Goal: Check status: Check status

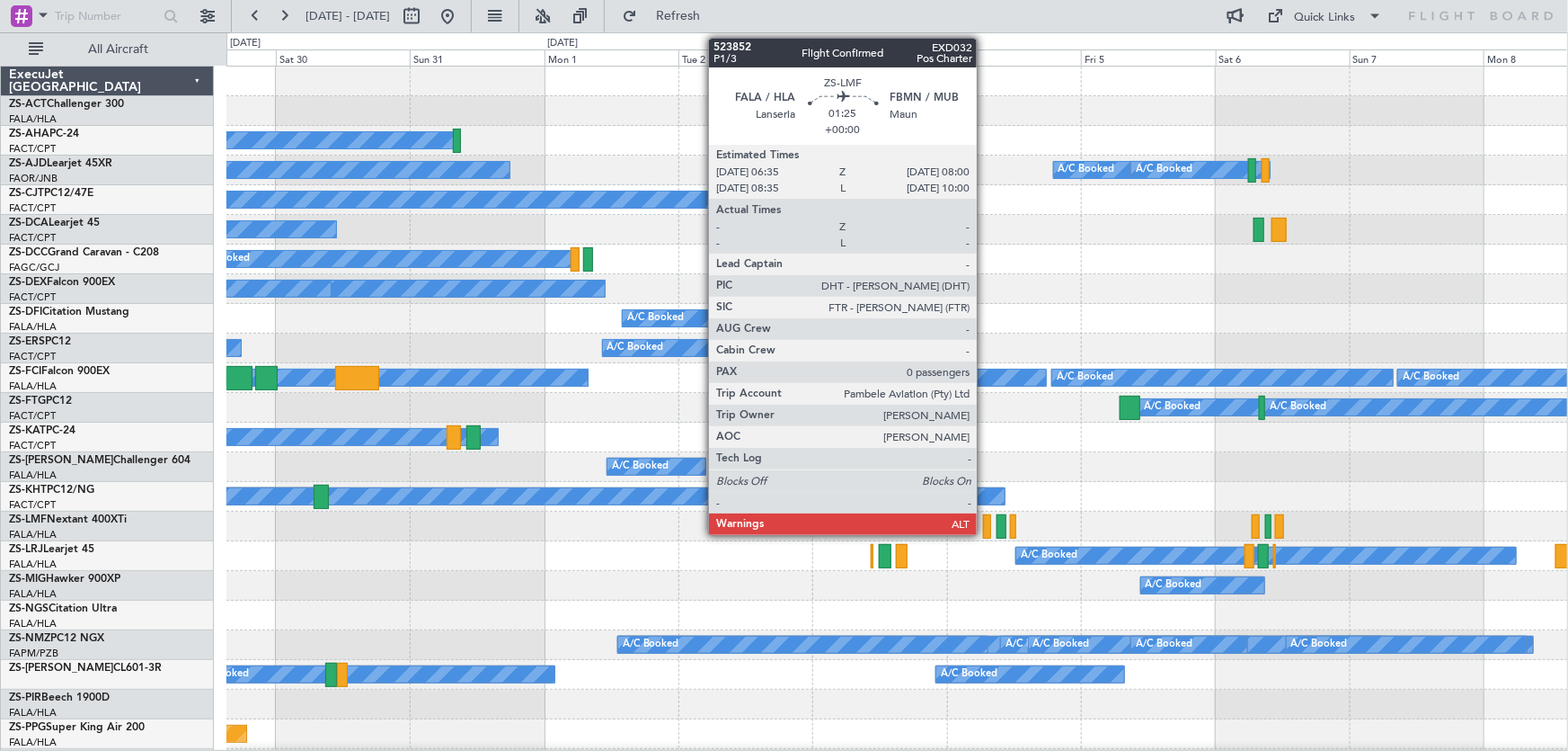
click at [985, 521] on div at bounding box center [987, 527] width 8 height 24
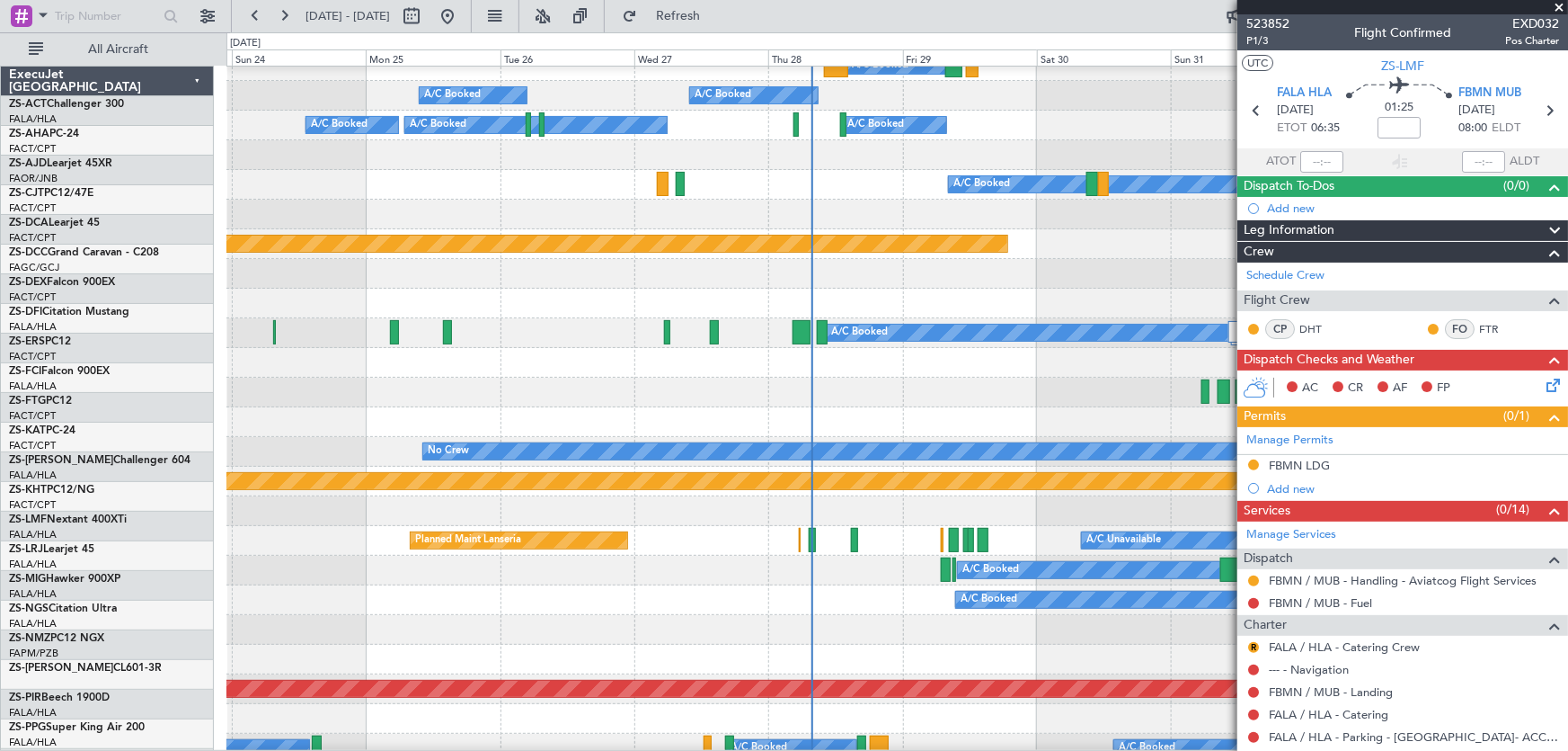
scroll to position [490, 0]
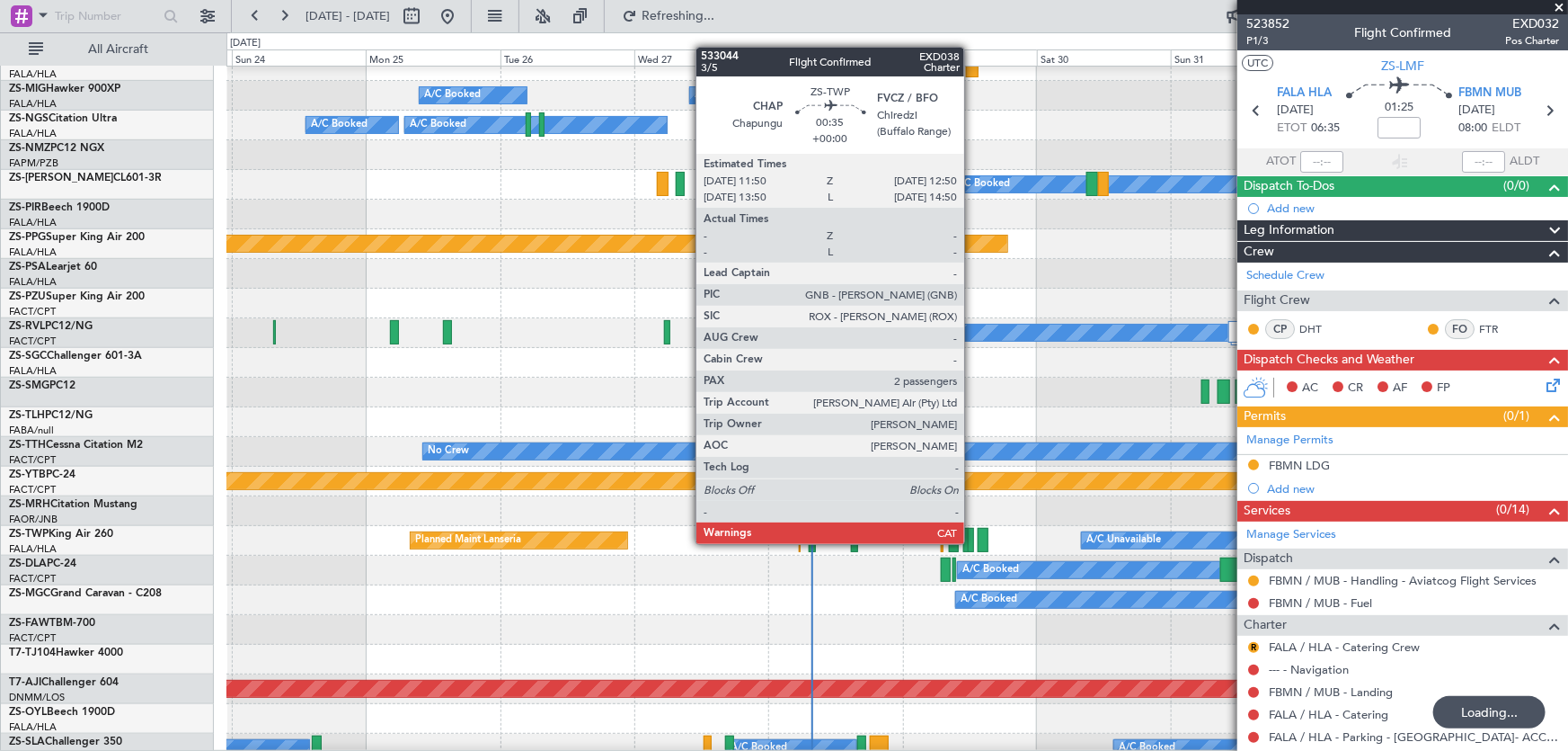
click at [972, 542] on div at bounding box center [971, 539] width 6 height 24
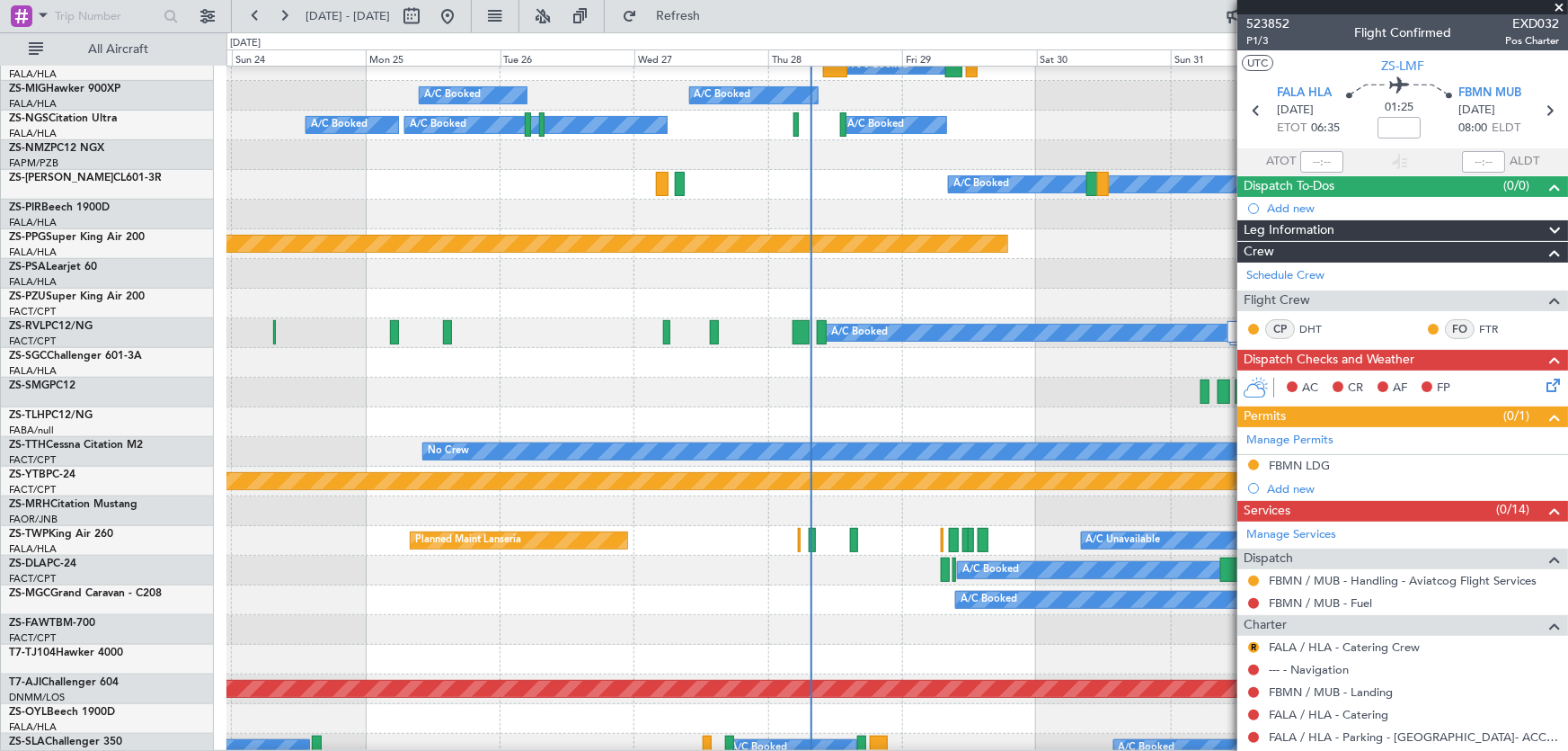
click at [1558, 0] on span at bounding box center [1559, 8] width 18 height 17
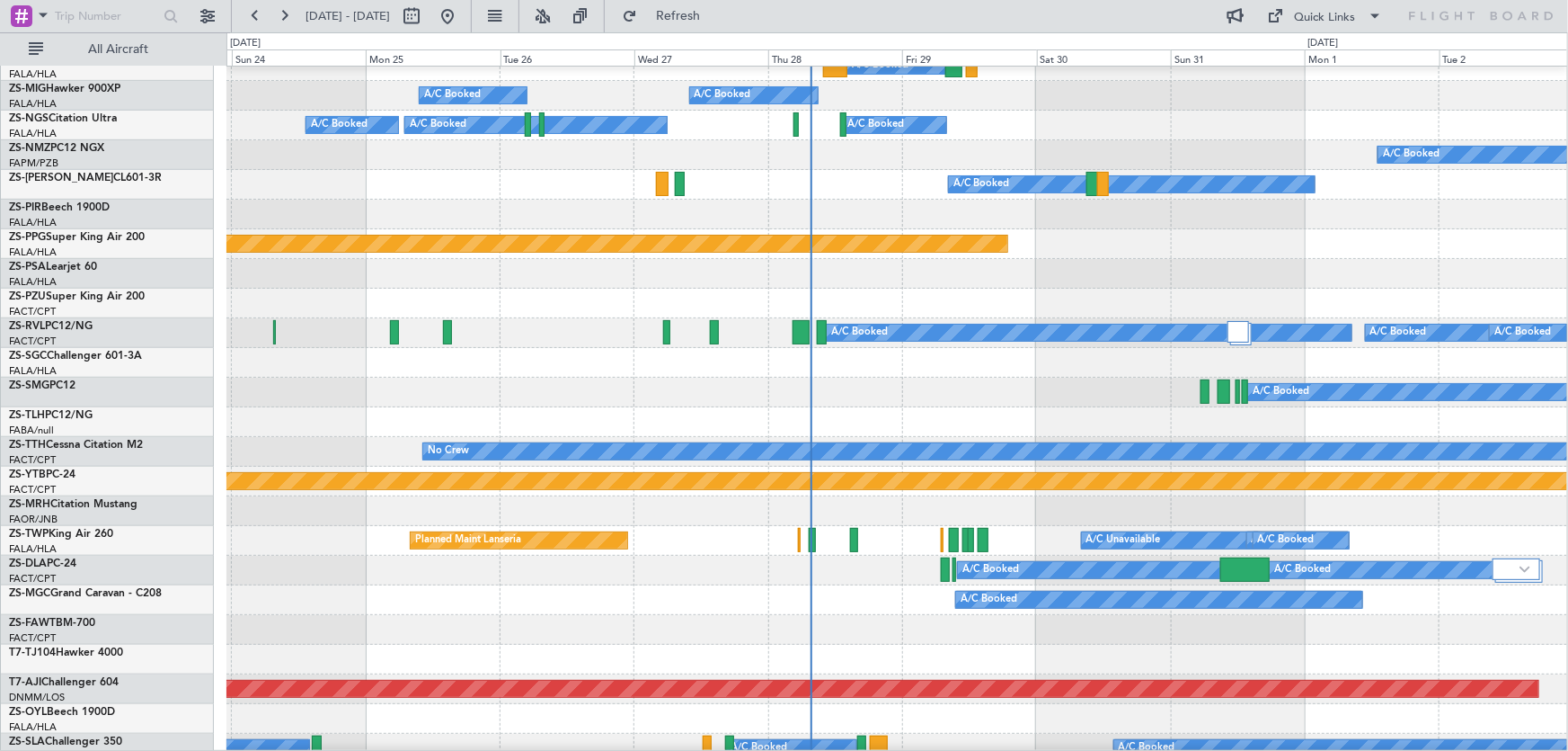
click at [1054, 386] on div "A/C Booked" at bounding box center [897, 393] width 1341 height 30
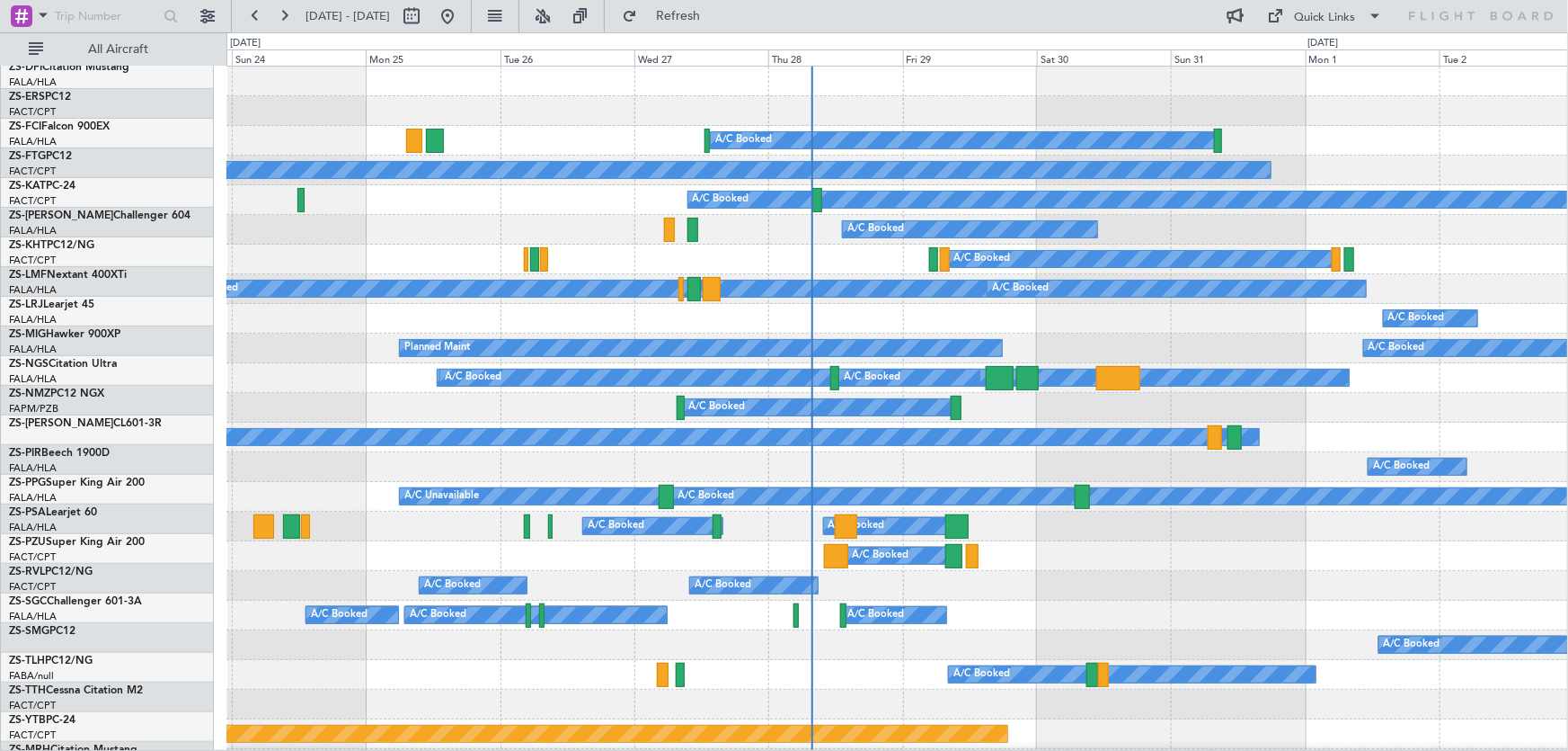
scroll to position [0, 0]
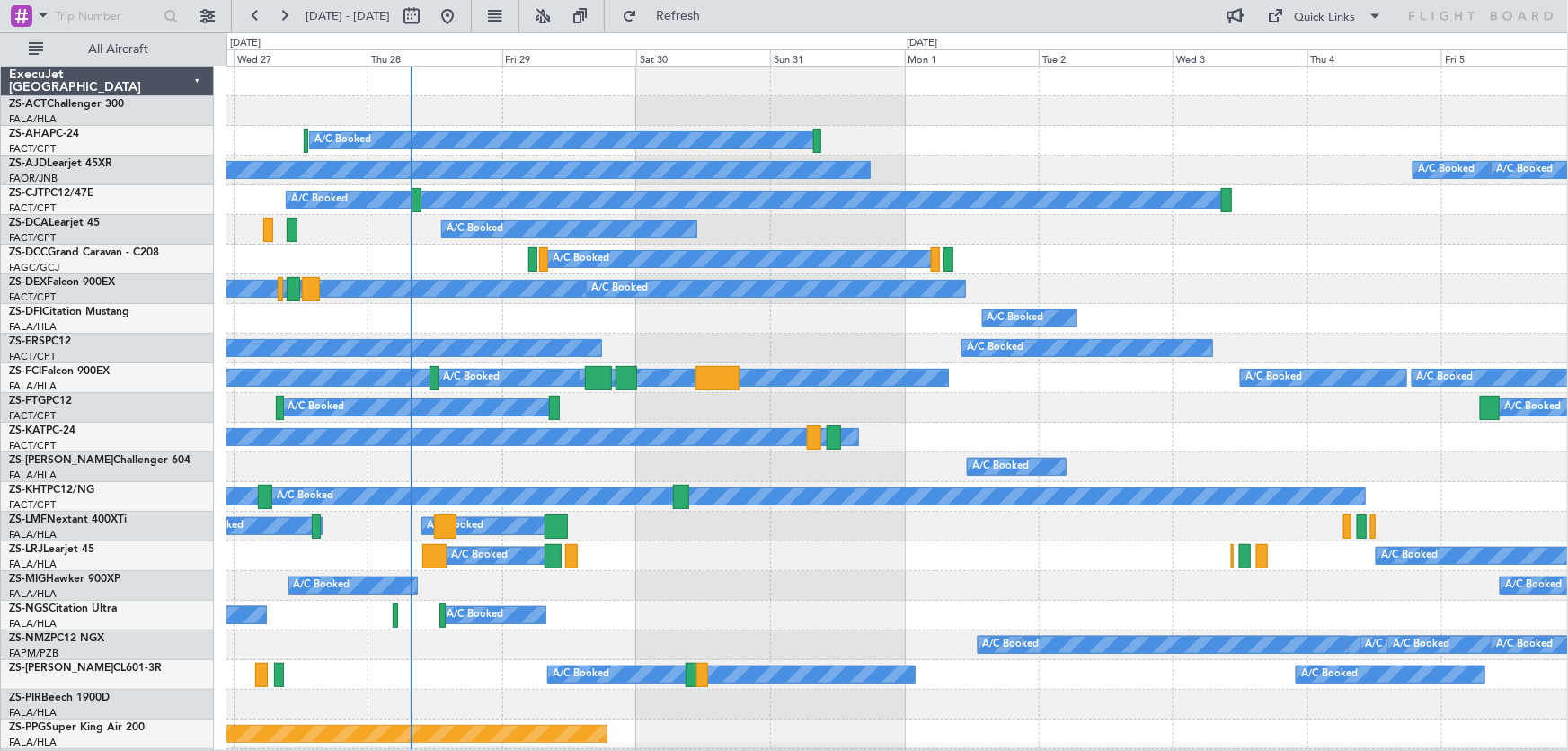
click at [799, 360] on div "Planned Maint A/C Booked" at bounding box center [897, 348] width 1342 height 30
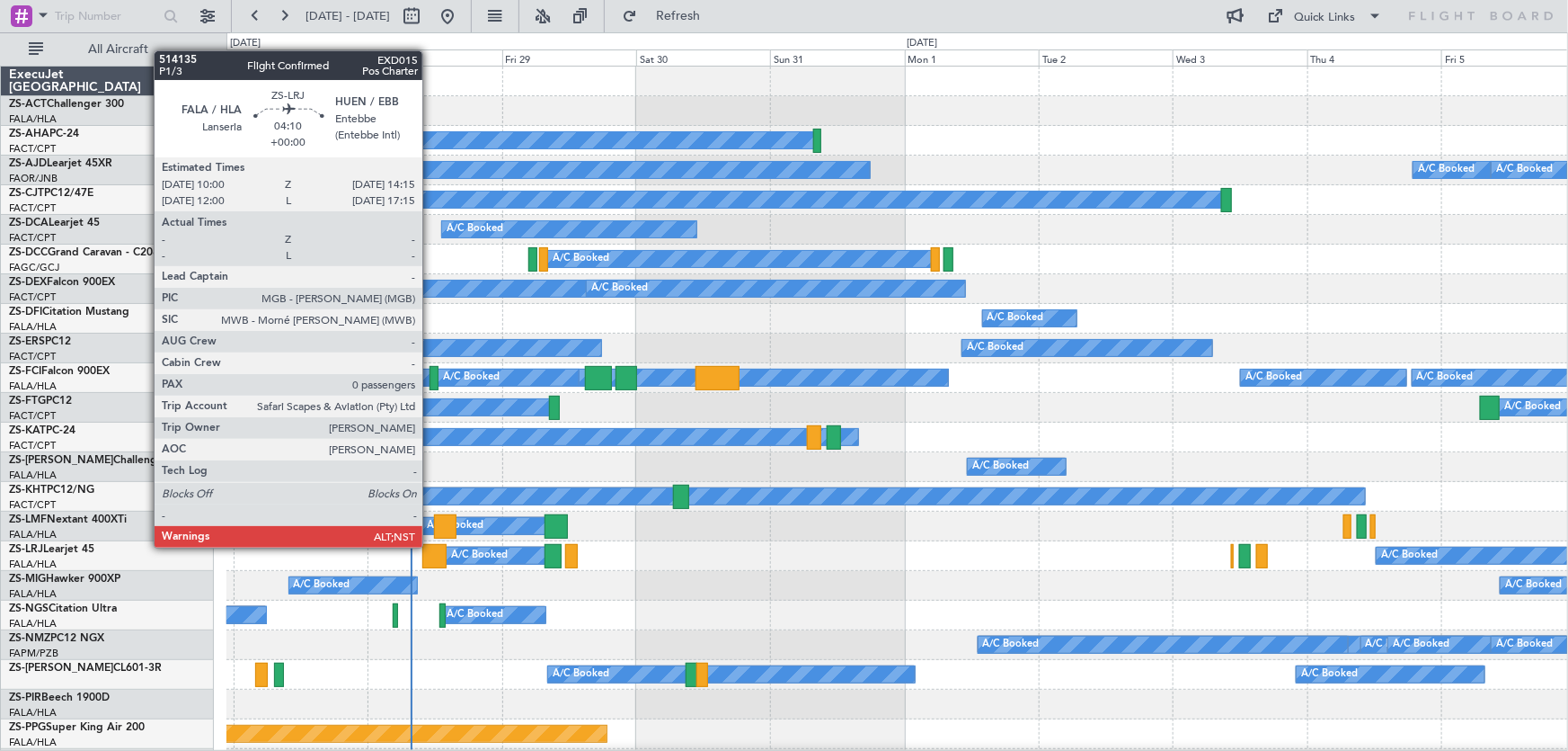
click at [430, 552] on div at bounding box center [434, 556] width 24 height 24
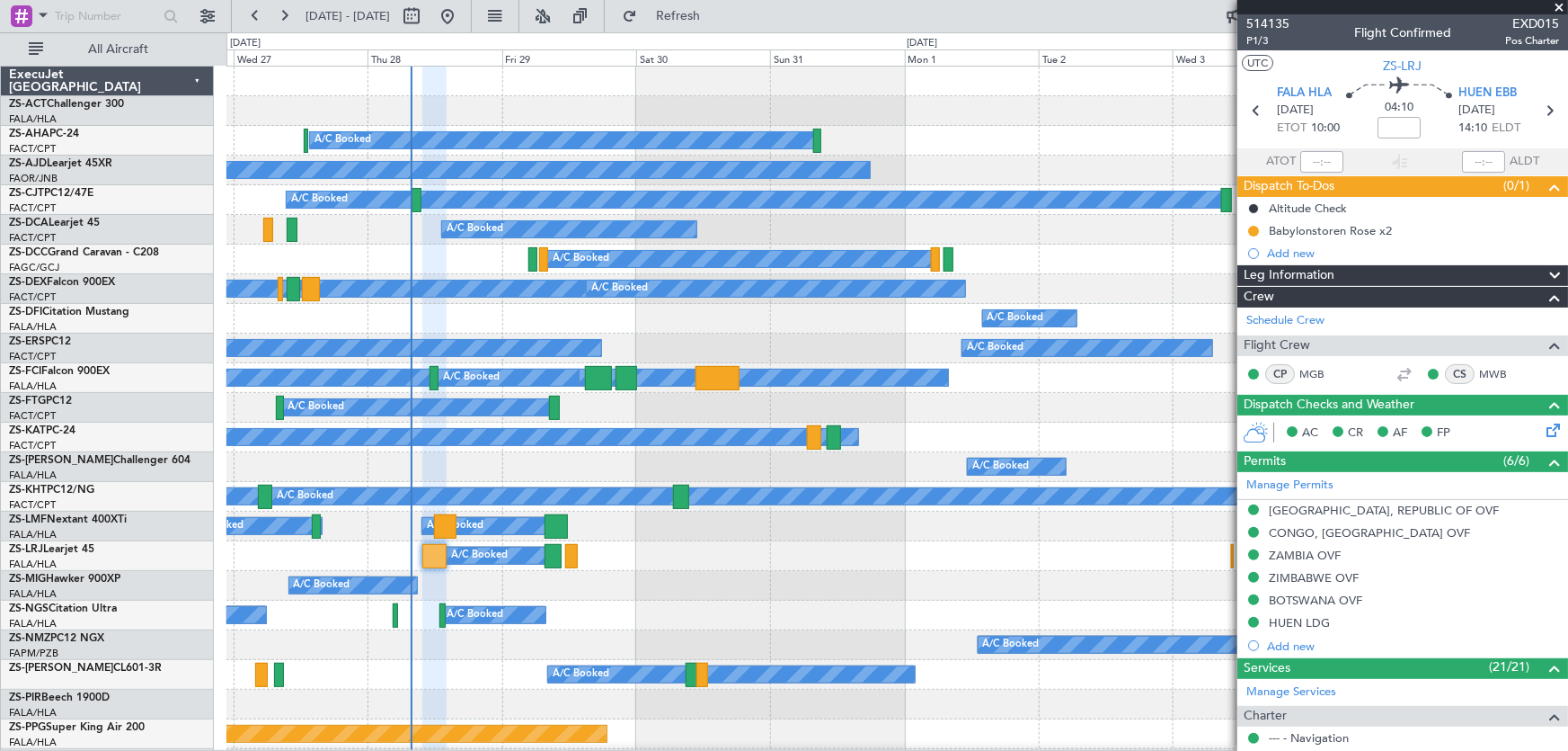
click at [780, 571] on div "A/C Booked A/C Booked A/C Booked" at bounding box center [897, 586] width 1342 height 30
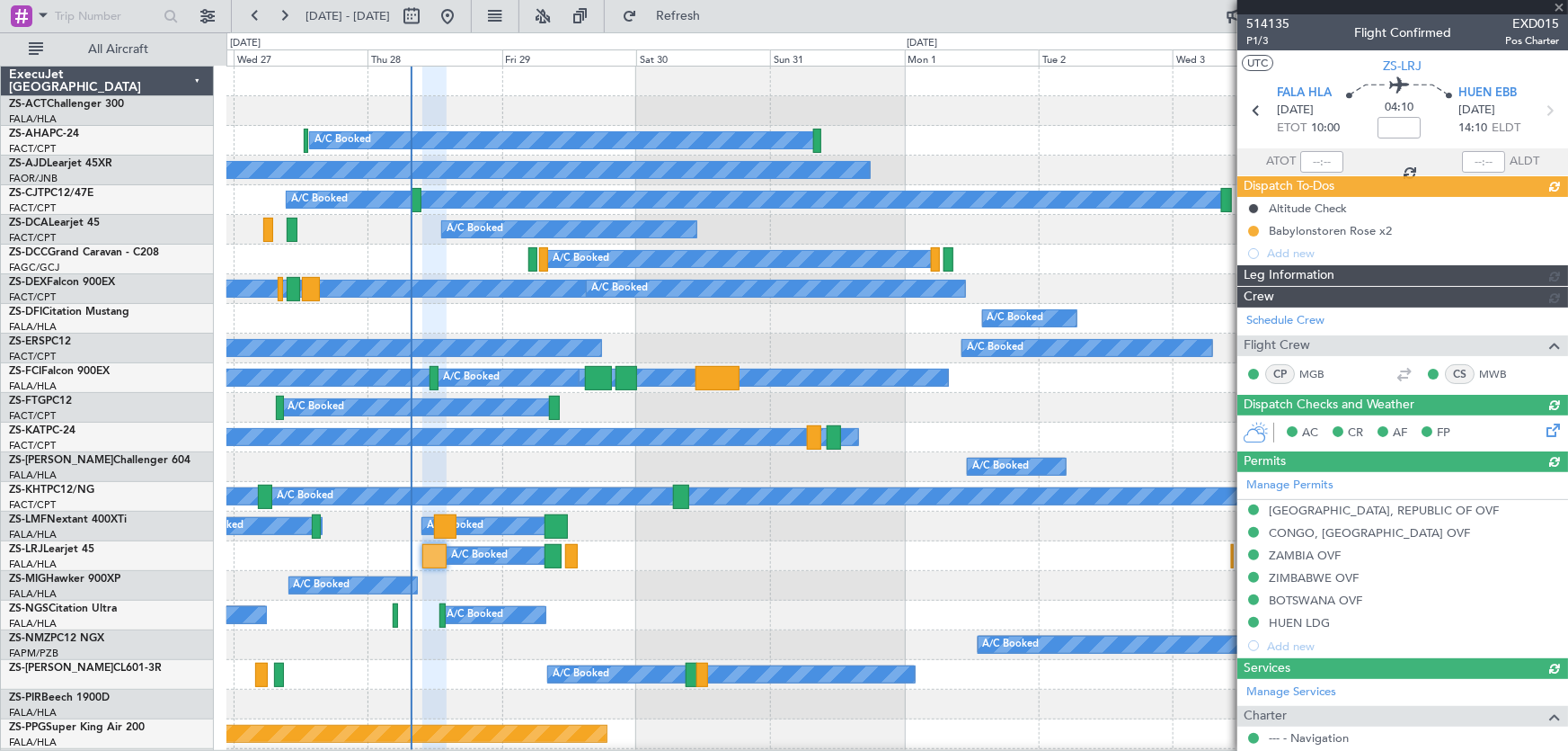
click at [1559, 9] on div at bounding box center [1403, 7] width 331 height 15
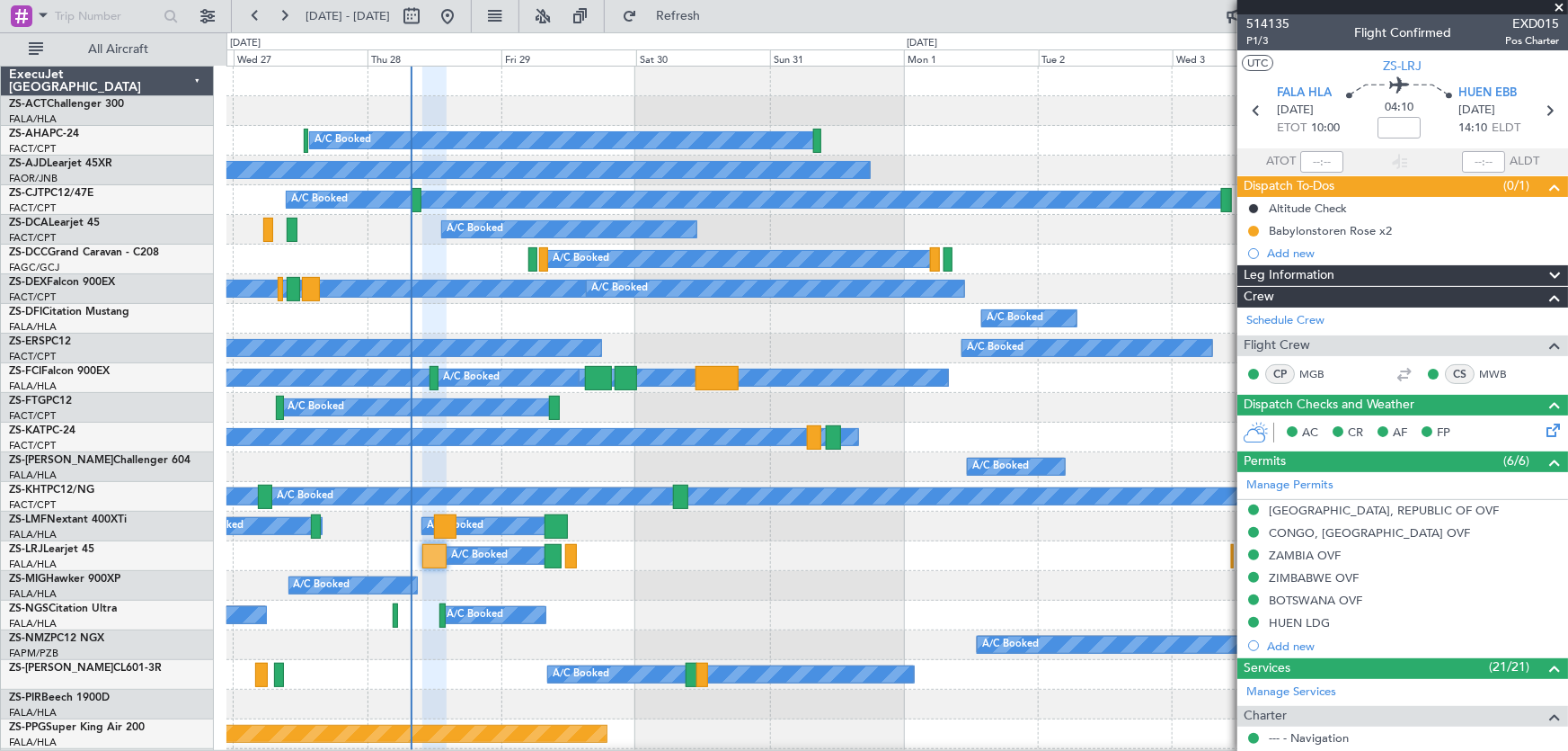
click at [1106, 593] on div "A/C Booked A/C Booked A/C Booked" at bounding box center [897, 586] width 1341 height 30
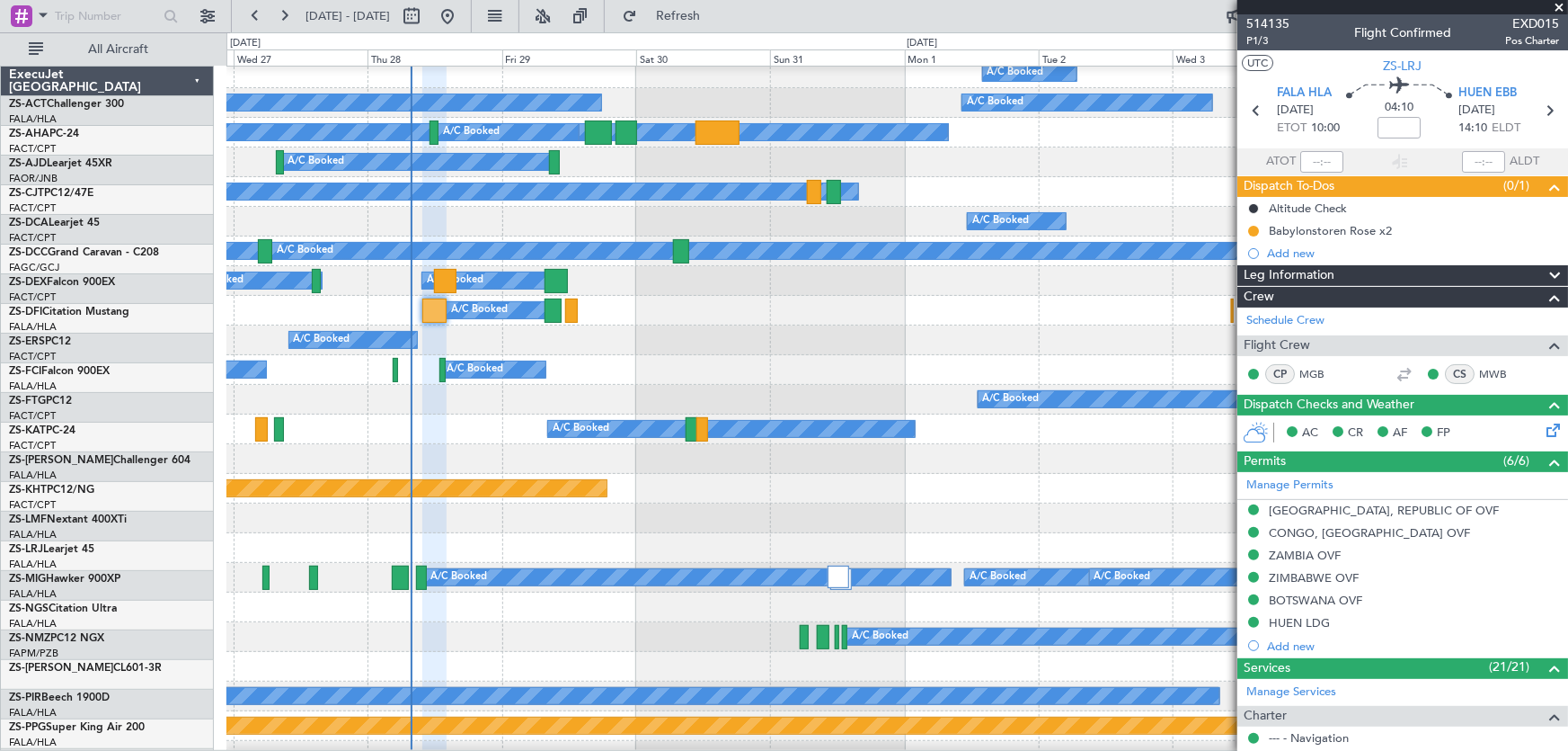
scroll to position [245, 0]
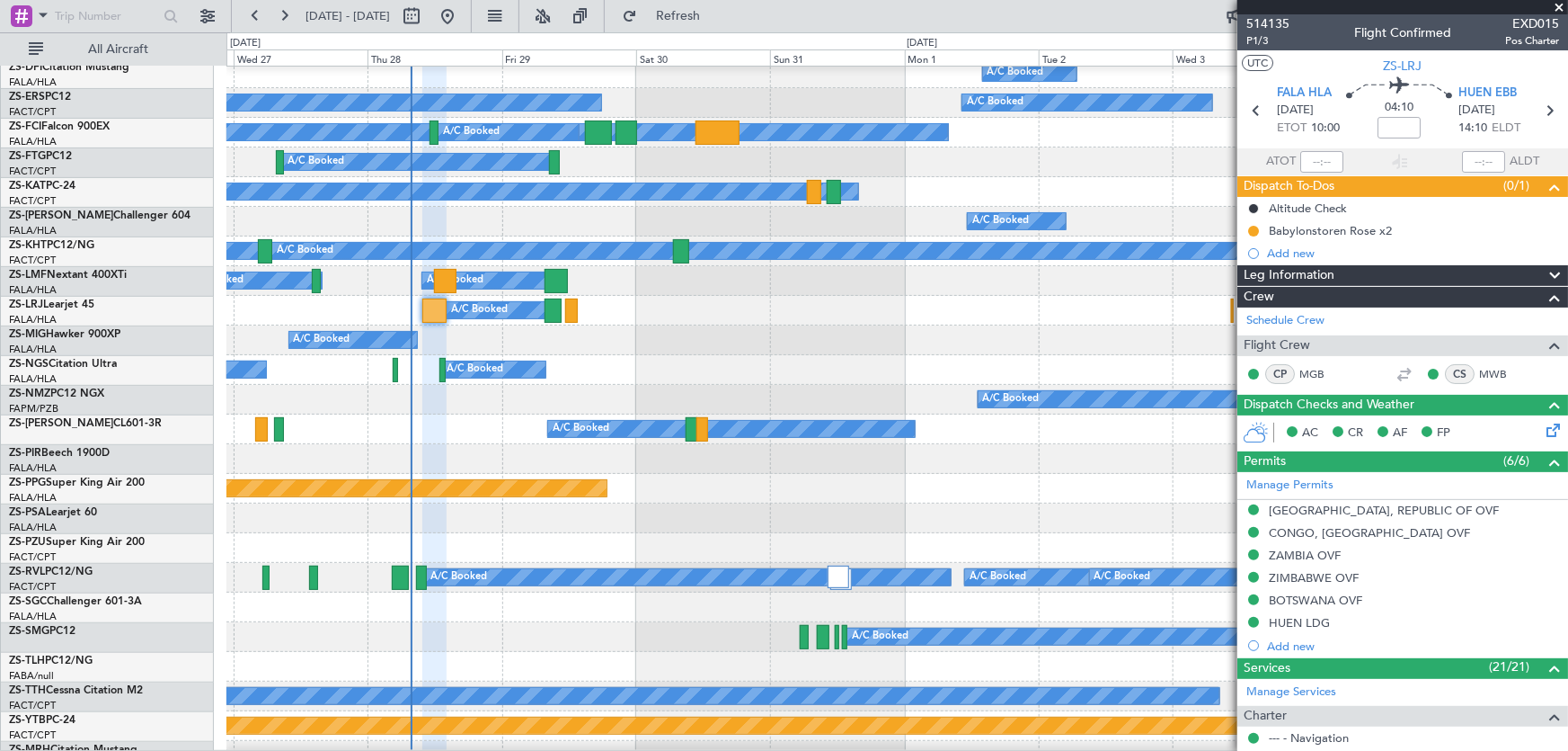
click at [1146, 518] on div at bounding box center [897, 518] width 1342 height 30
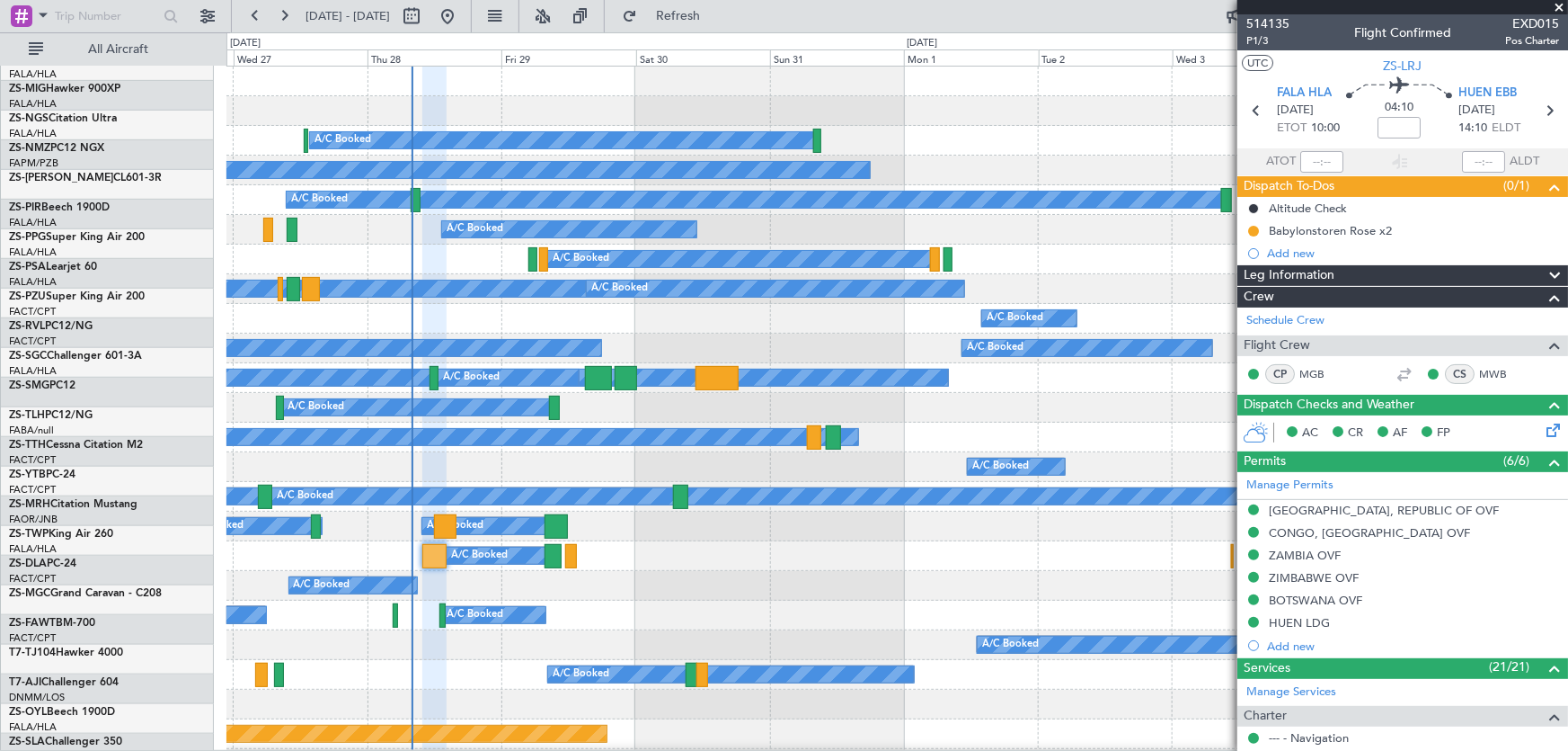
scroll to position [0, 0]
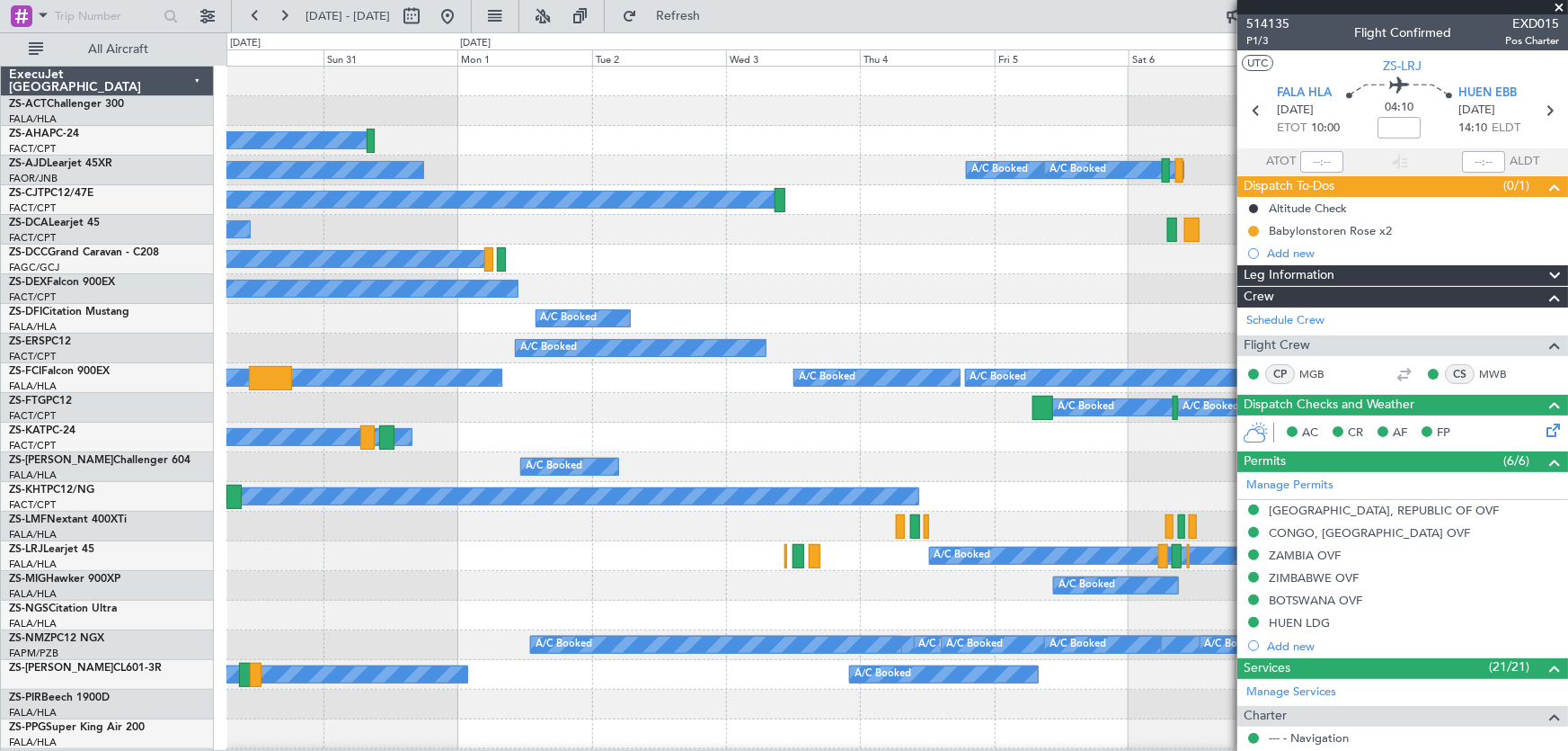
click at [566, 352] on div "A/C Booked" at bounding box center [641, 348] width 250 height 17
